Goal: Complete application form

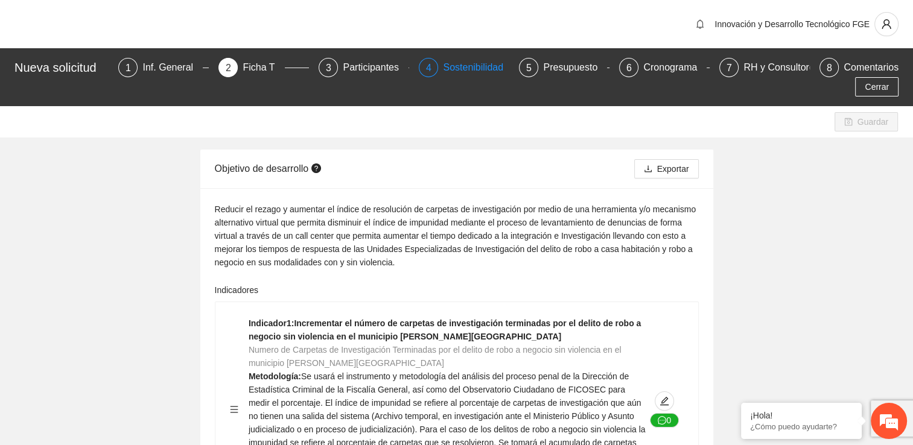
click at [475, 69] on div "Sostenibilidad" at bounding box center [478, 67] width 70 height 19
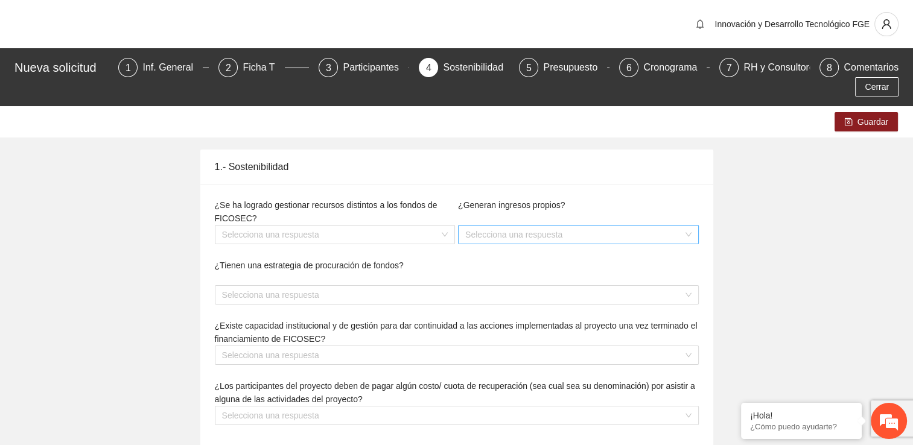
type textarea "**********"
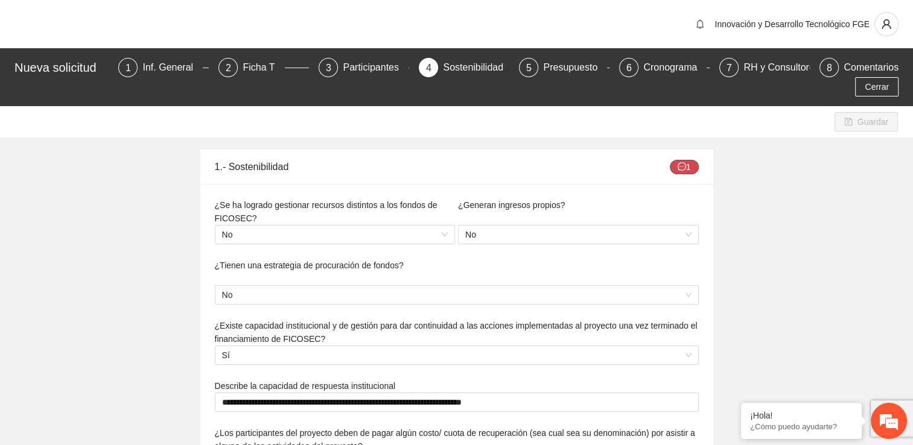
click at [684, 167] on icon "message" at bounding box center [682, 166] width 8 height 8
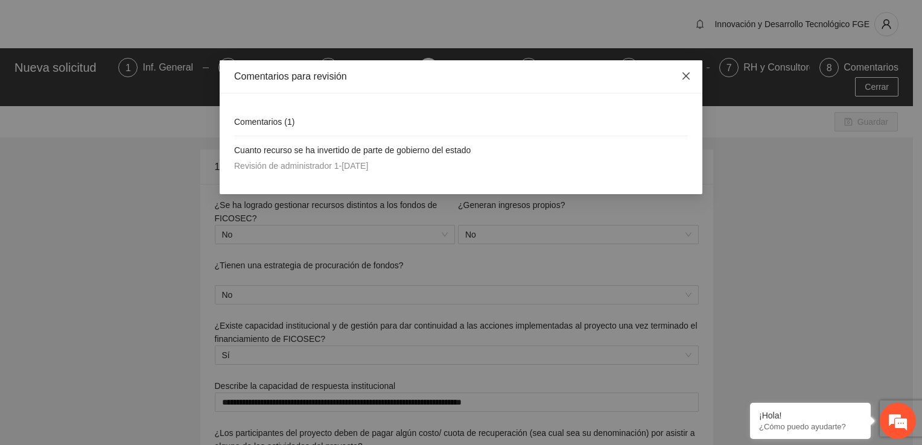
click at [688, 78] on icon "close" at bounding box center [686, 76] width 10 height 10
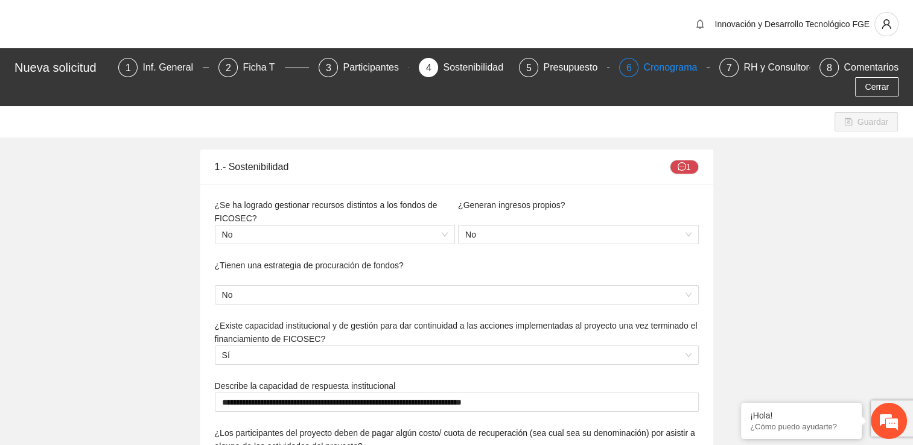
click at [676, 65] on div "Cronograma" at bounding box center [674, 67] width 63 height 19
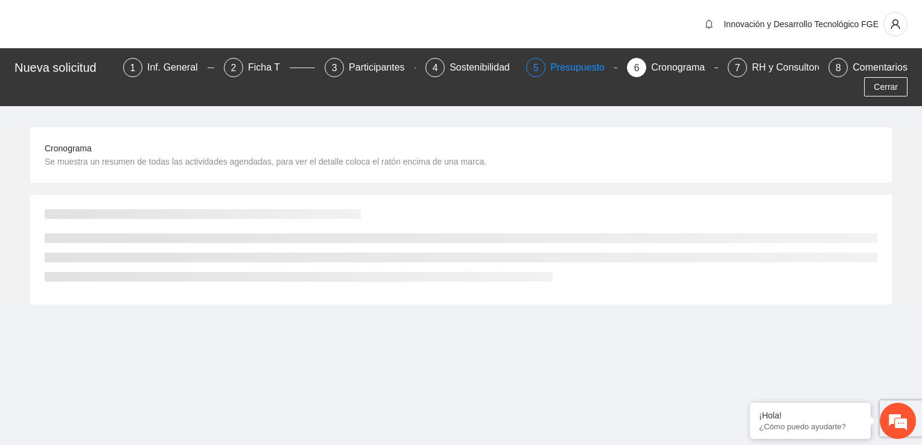
click at [550, 68] on div "Presupuesto" at bounding box center [582, 67] width 64 height 19
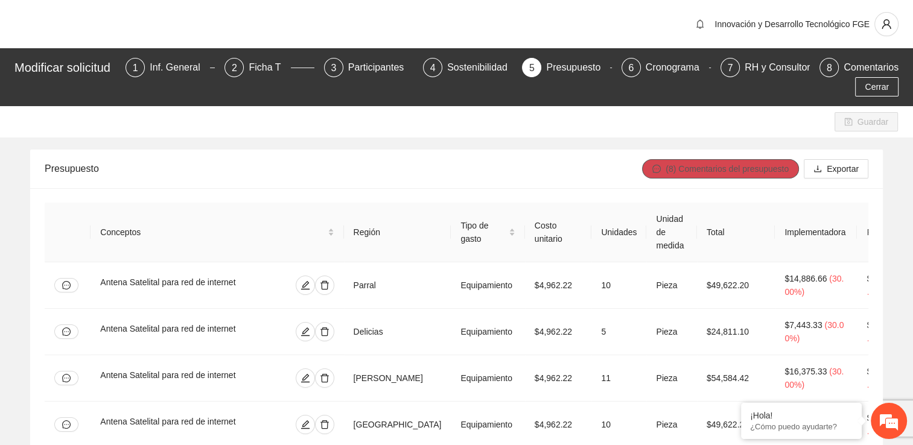
click at [713, 165] on span "(8) Comentarios del presupuesto" at bounding box center [727, 168] width 123 height 13
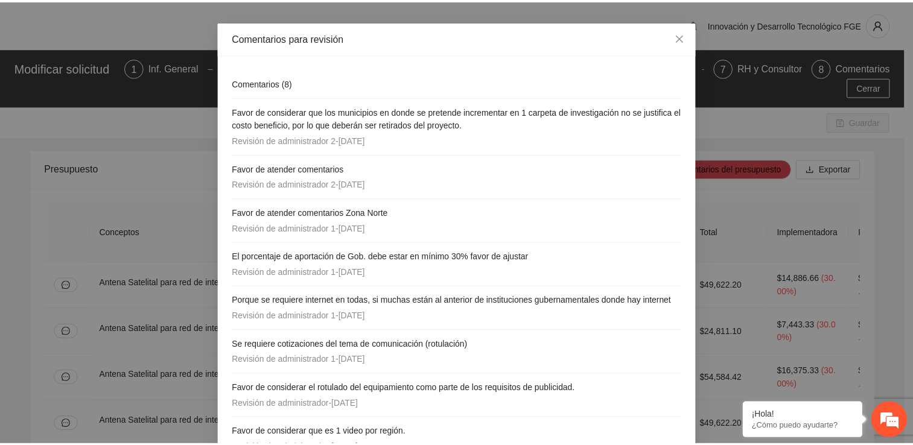
scroll to position [84, 0]
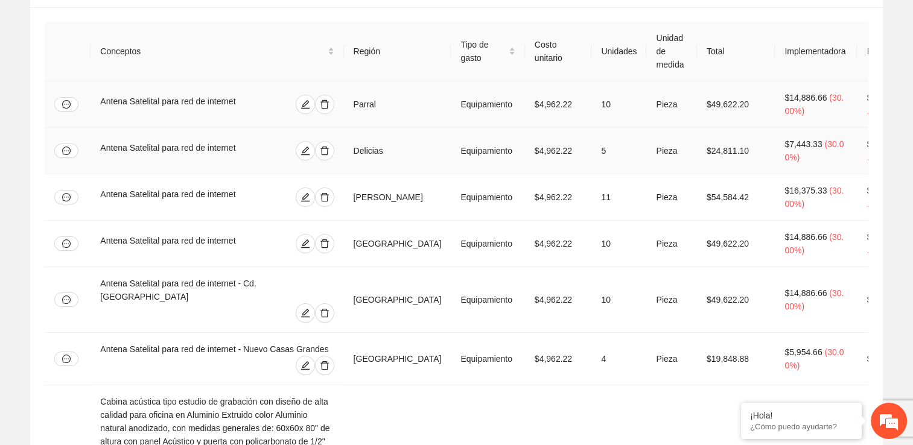
scroll to position [0, 0]
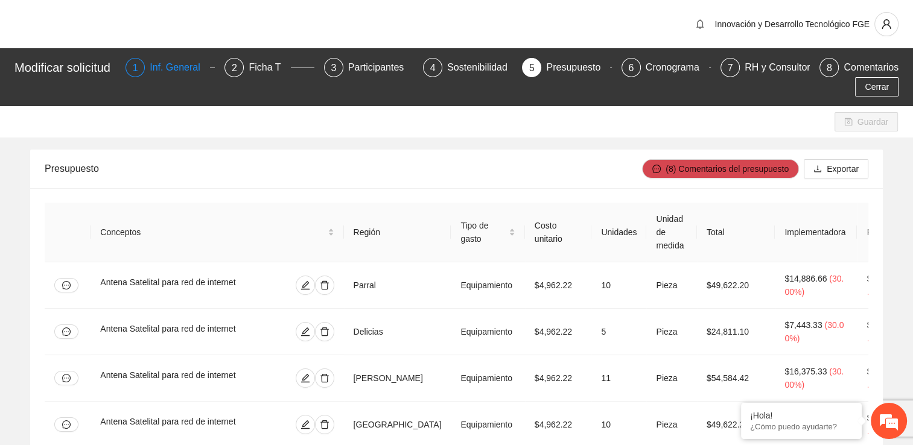
click at [188, 68] on div "Inf. General" at bounding box center [180, 67] width 60 height 19
